Goal: Information Seeking & Learning: Learn about a topic

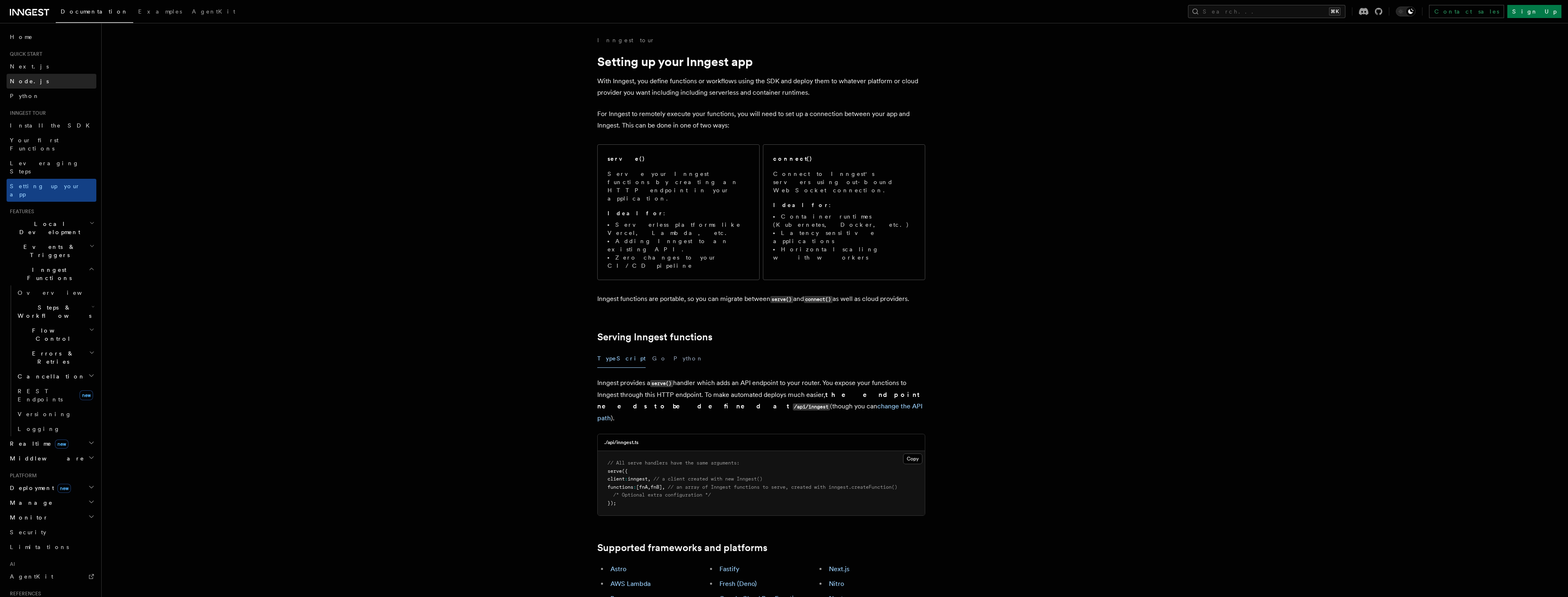
click at [27, 81] on span "Node.js" at bounding box center [29, 81] width 39 height 7
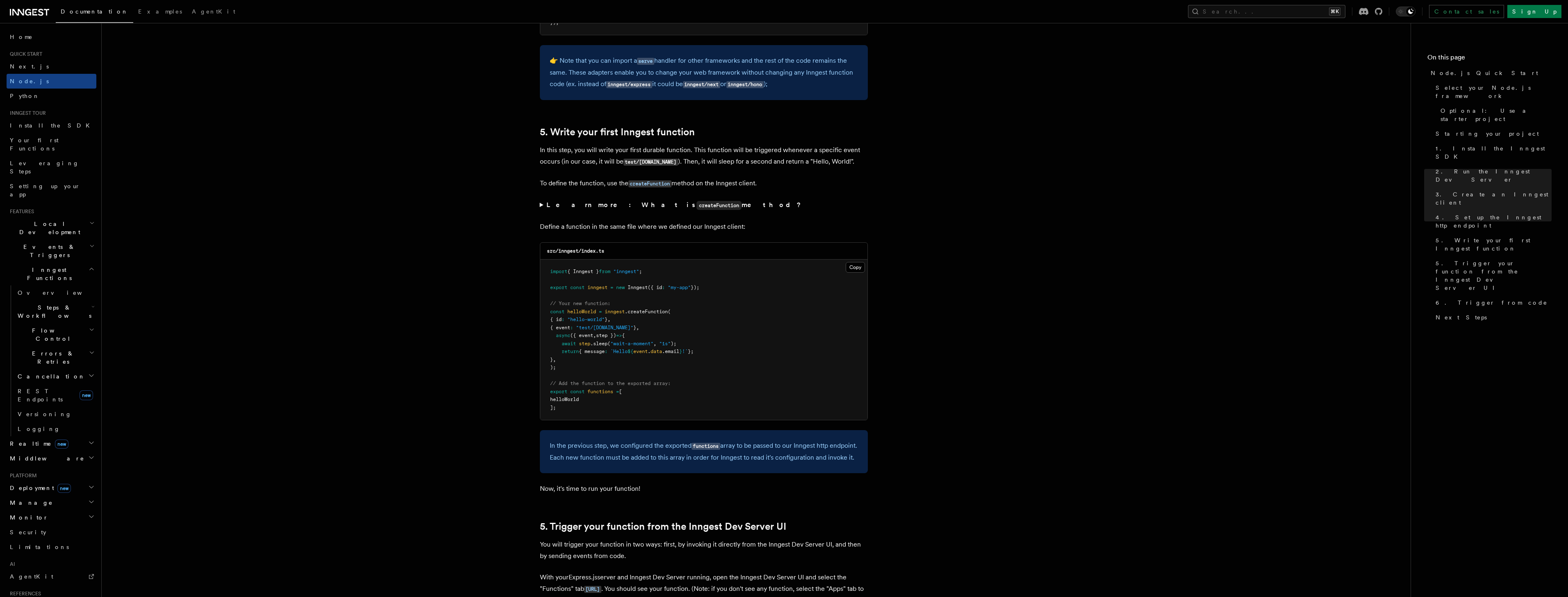
scroll to position [1449, 0]
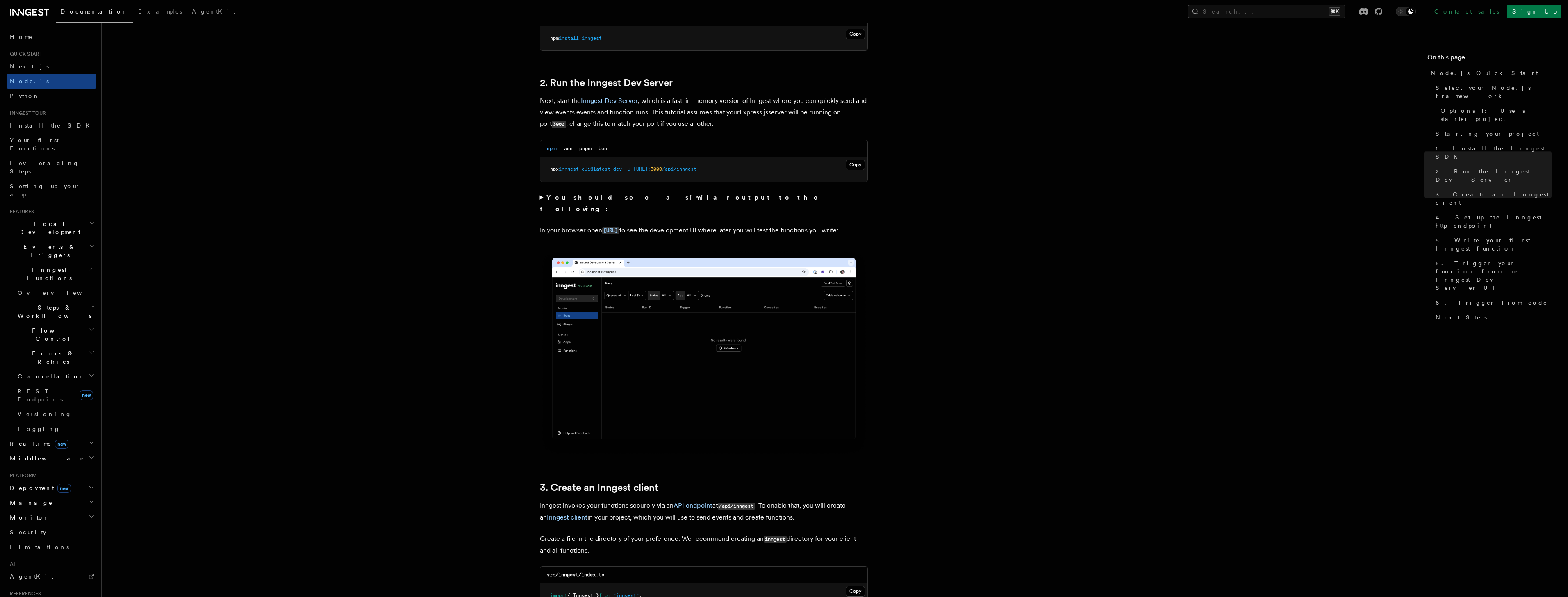
scroll to position [0, 0]
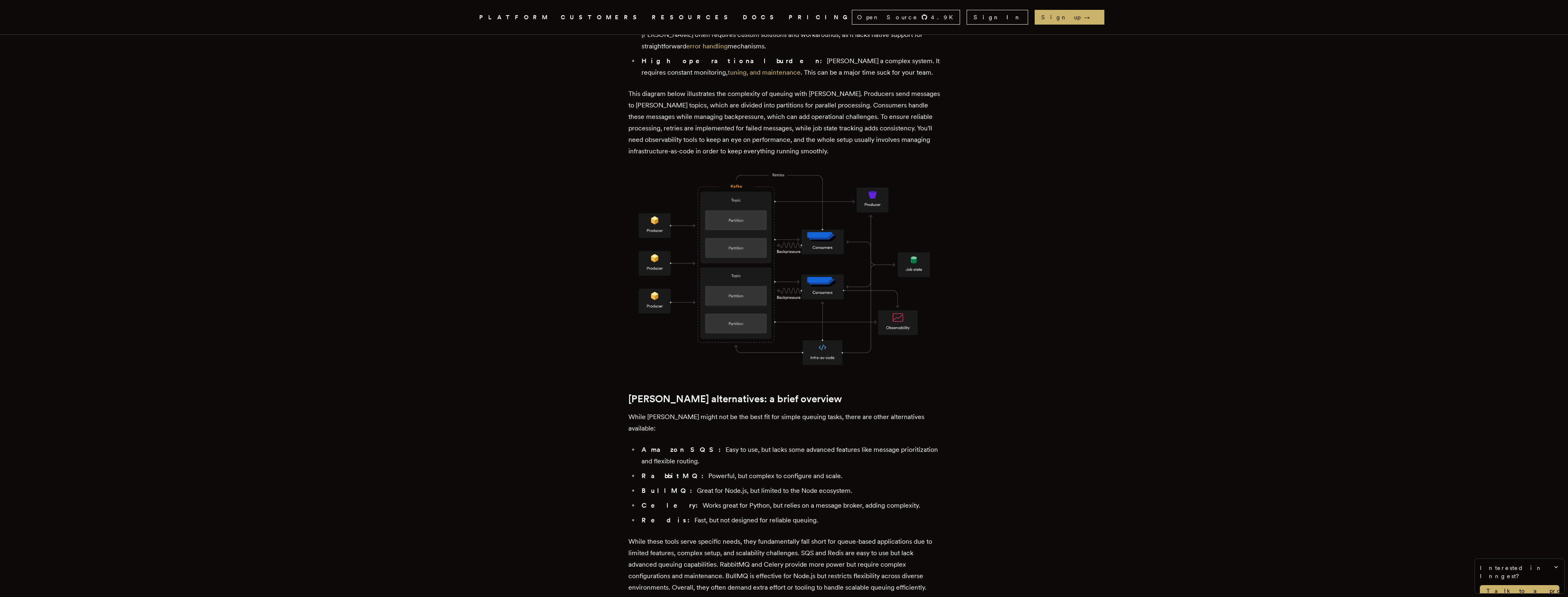
scroll to position [506, 0]
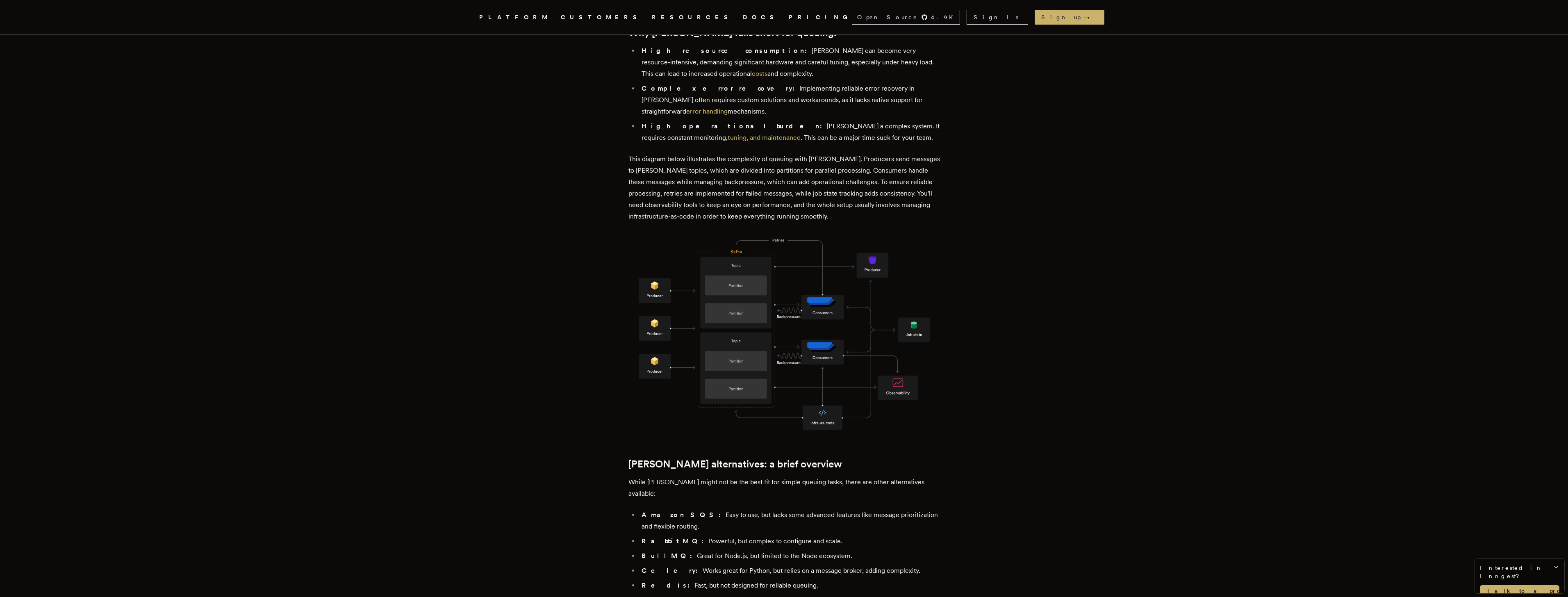
click at [469, 218] on article "Simplify your queues with Inngest, the modern [PERSON_NAME] alternative [PERSON…" at bounding box center [784, 537] width 1502 height 1986
